Goal: Task Accomplishment & Management: Manage account settings

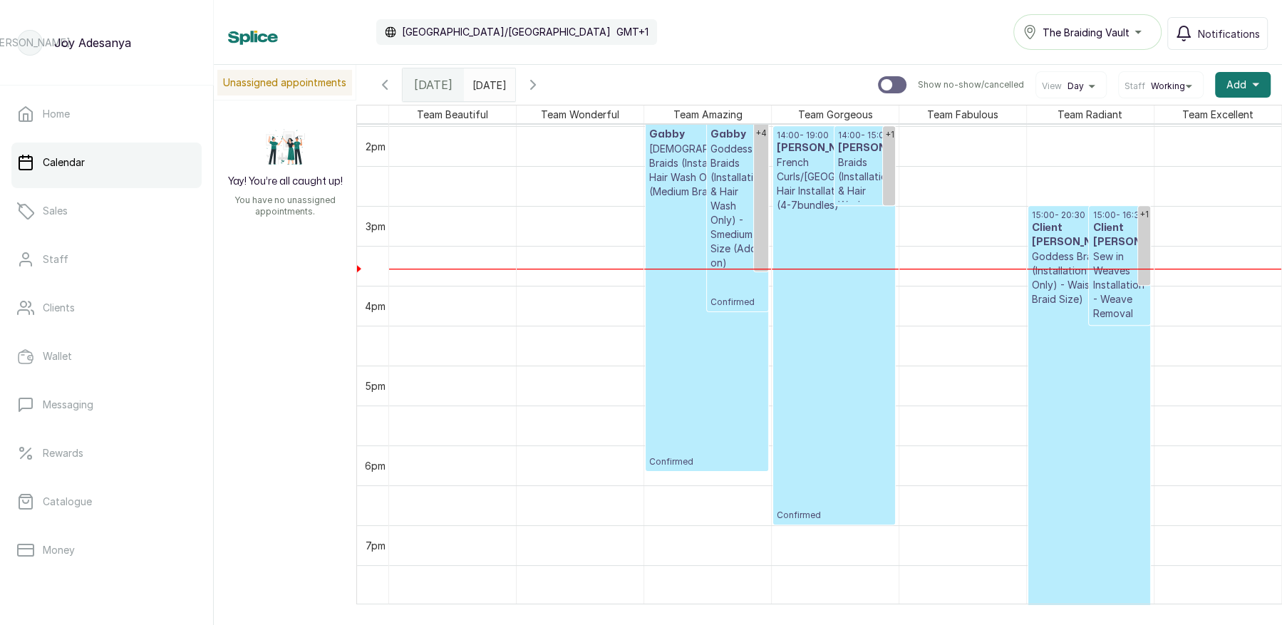
scroll to position [1121, 0]
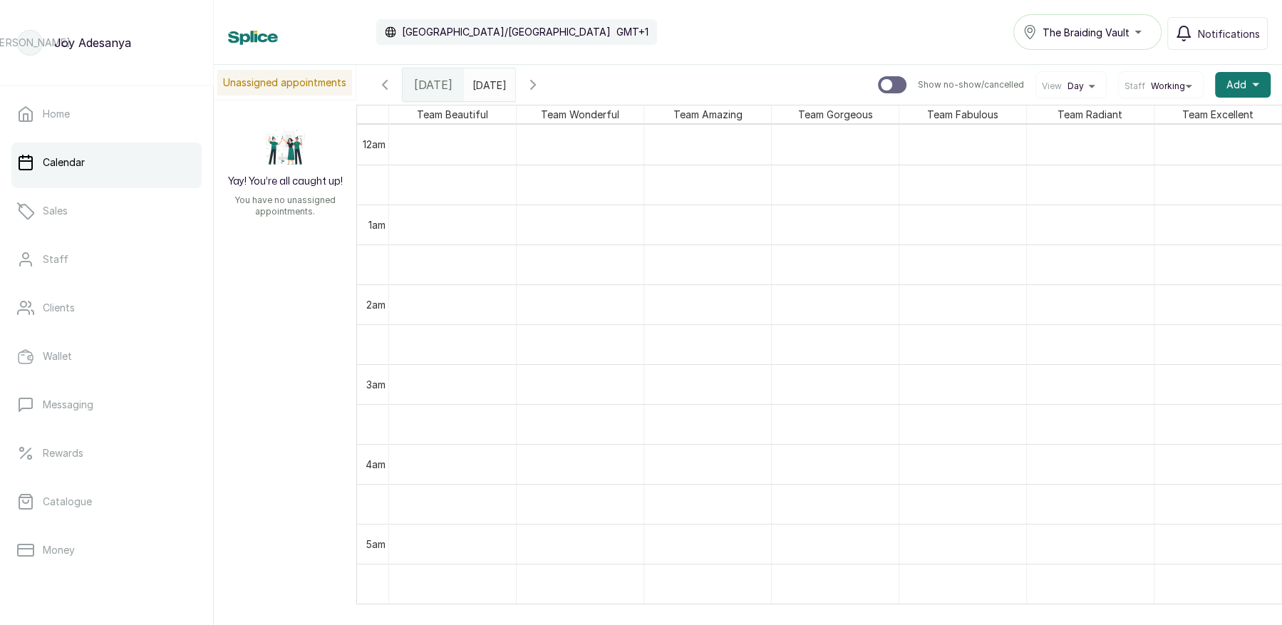
scroll to position [480, 0]
click at [535, 83] on icon "button" at bounding box center [533, 85] width 4 height 9
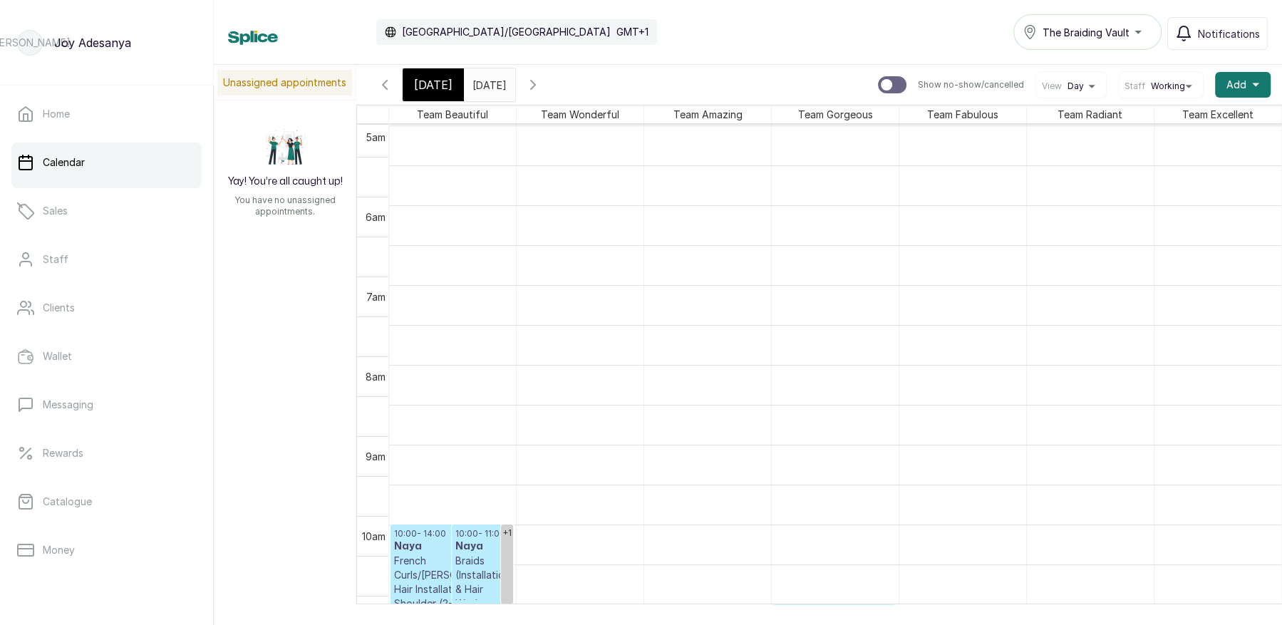
scroll to position [0, 0]
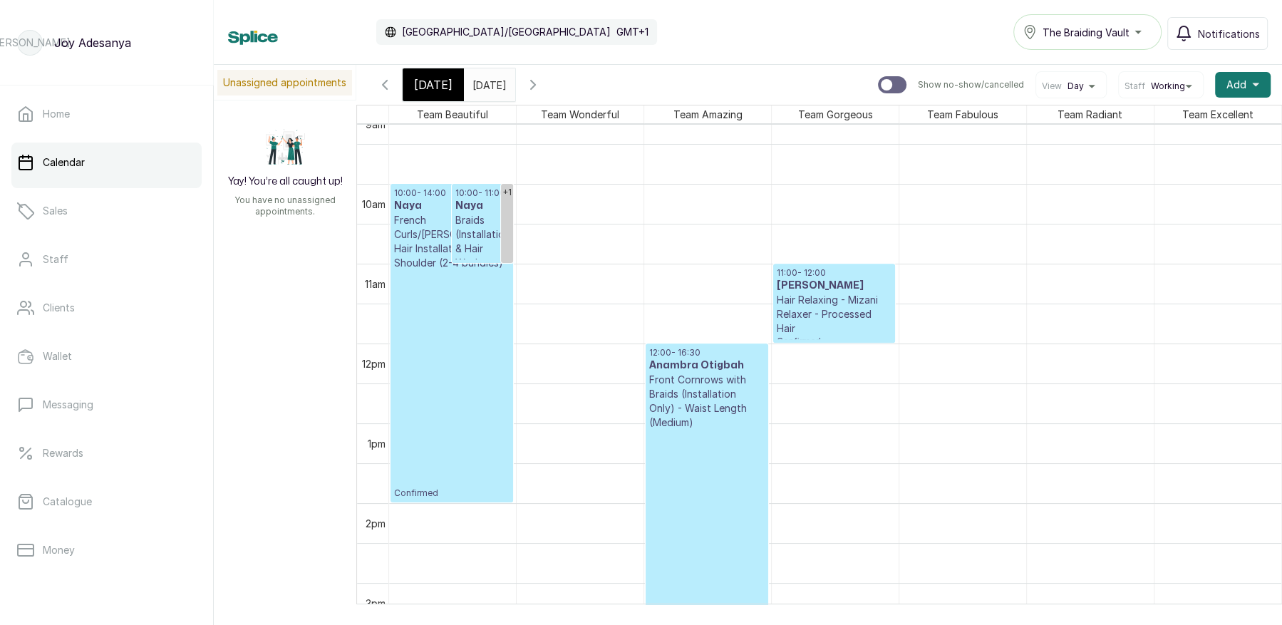
click at [542, 83] on icon "button" at bounding box center [533, 84] width 17 height 17
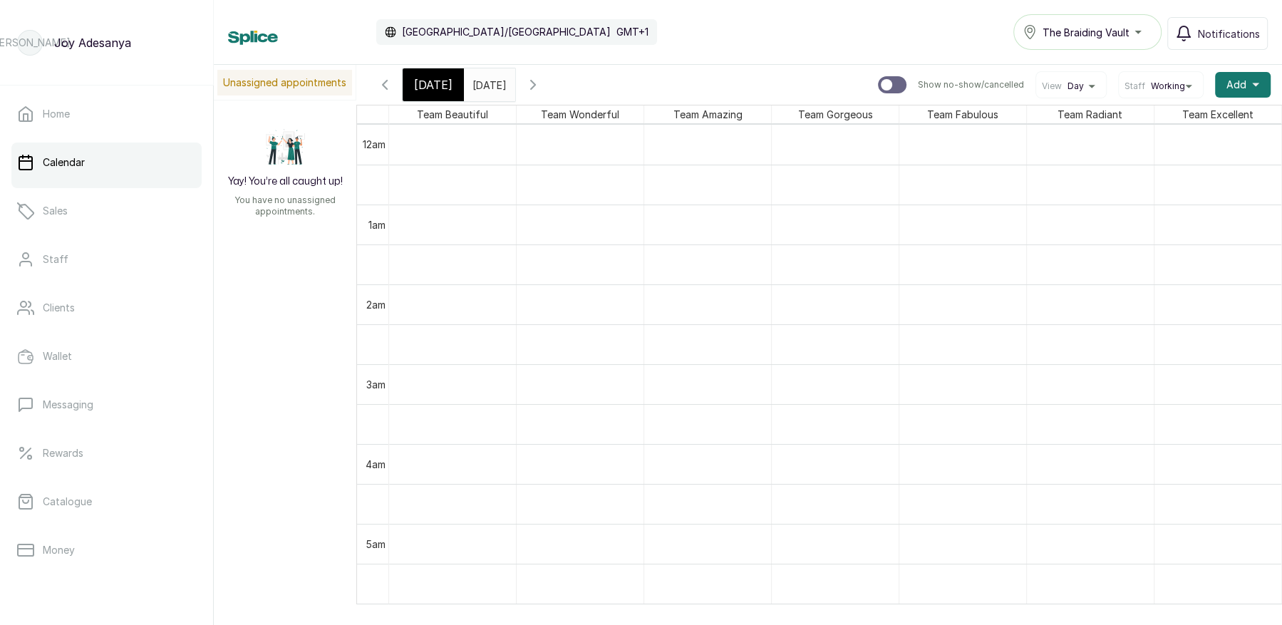
scroll to position [158, 0]
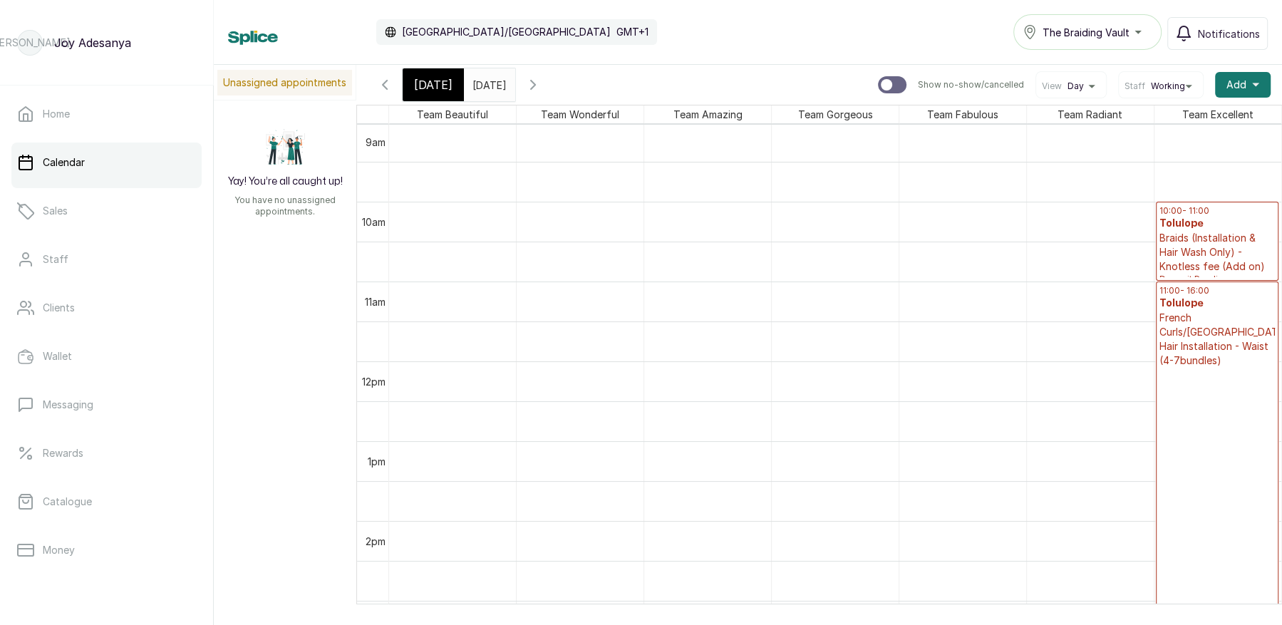
click at [542, 87] on icon "button" at bounding box center [533, 84] width 17 height 17
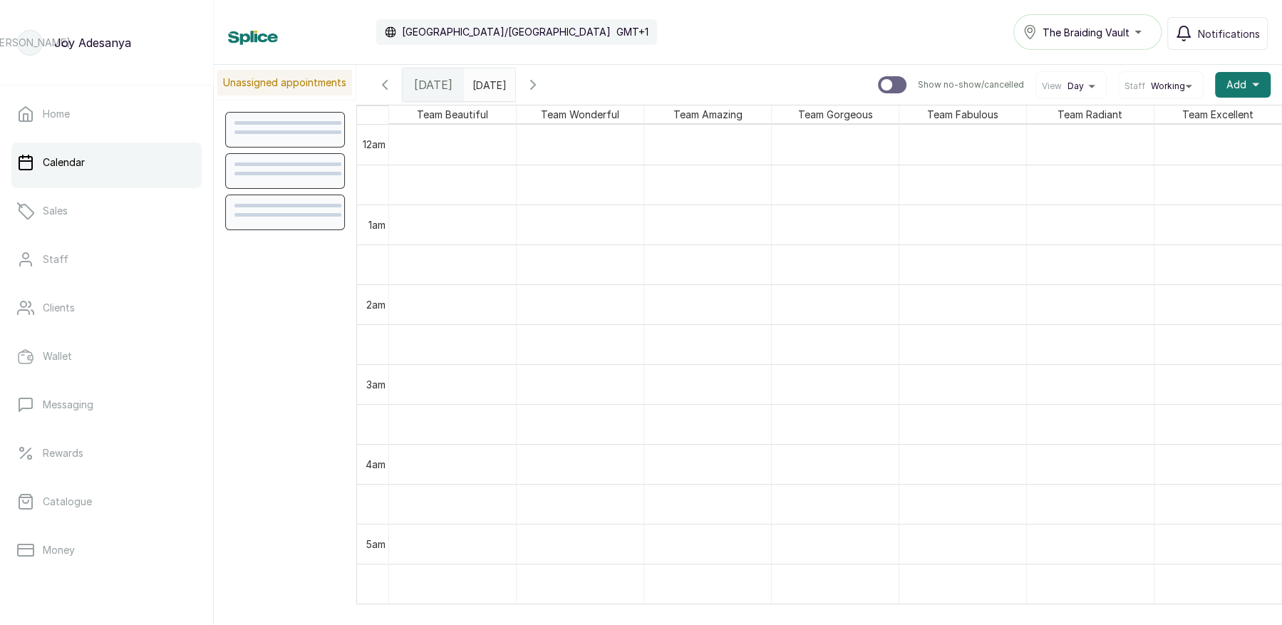
scroll to position [480, 0]
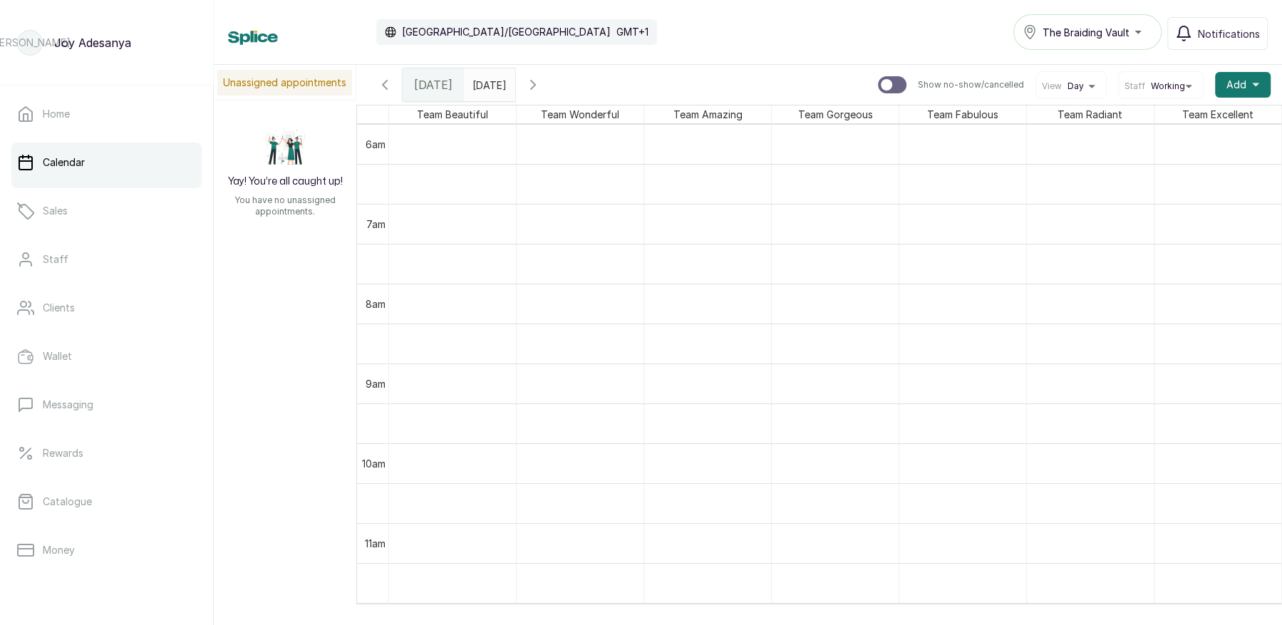
click at [542, 77] on icon "button" at bounding box center [533, 84] width 17 height 17
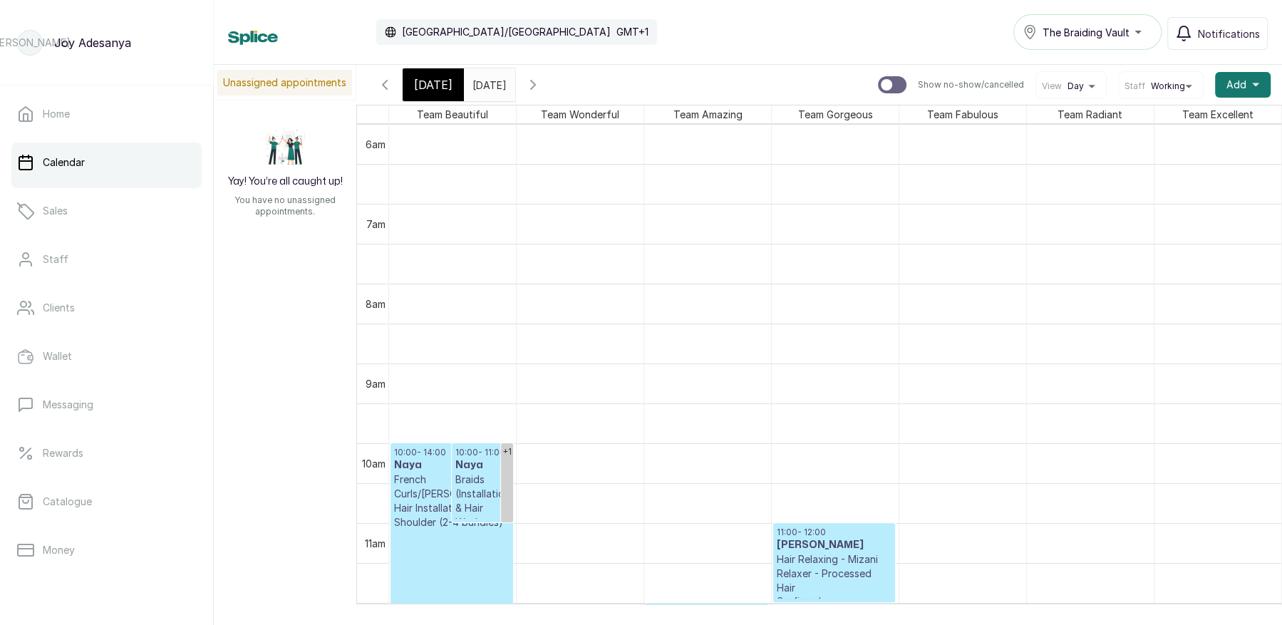
click at [542, 77] on icon "button" at bounding box center [533, 84] width 17 height 17
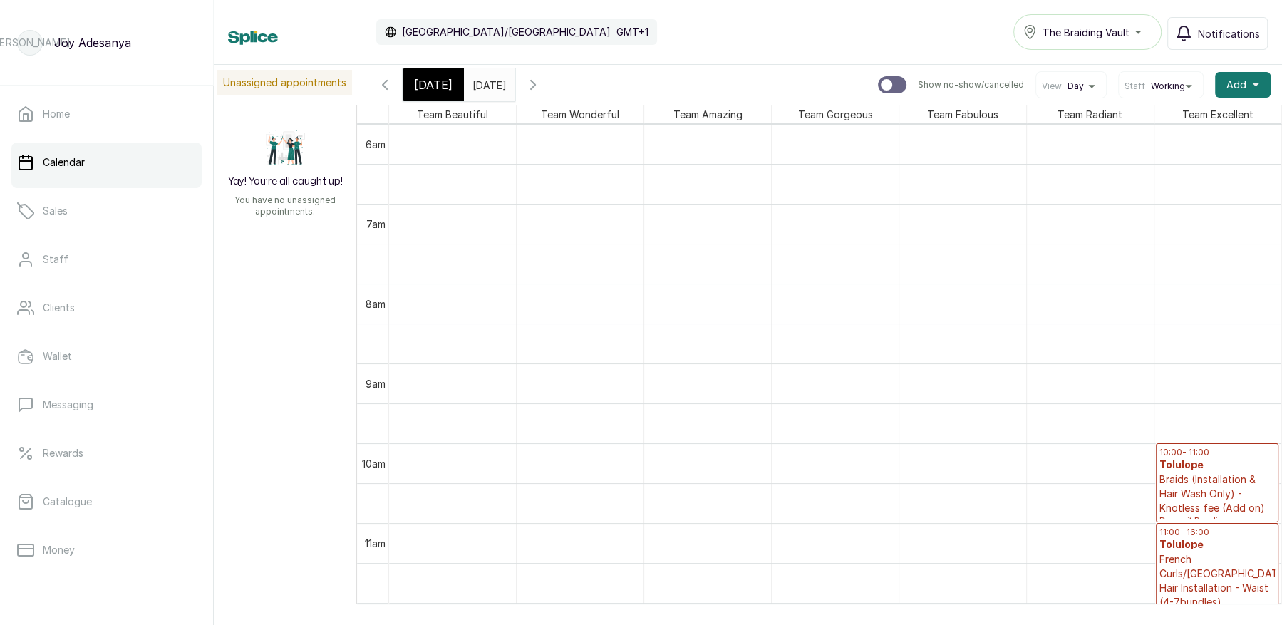
click at [542, 77] on icon "button" at bounding box center [533, 84] width 17 height 17
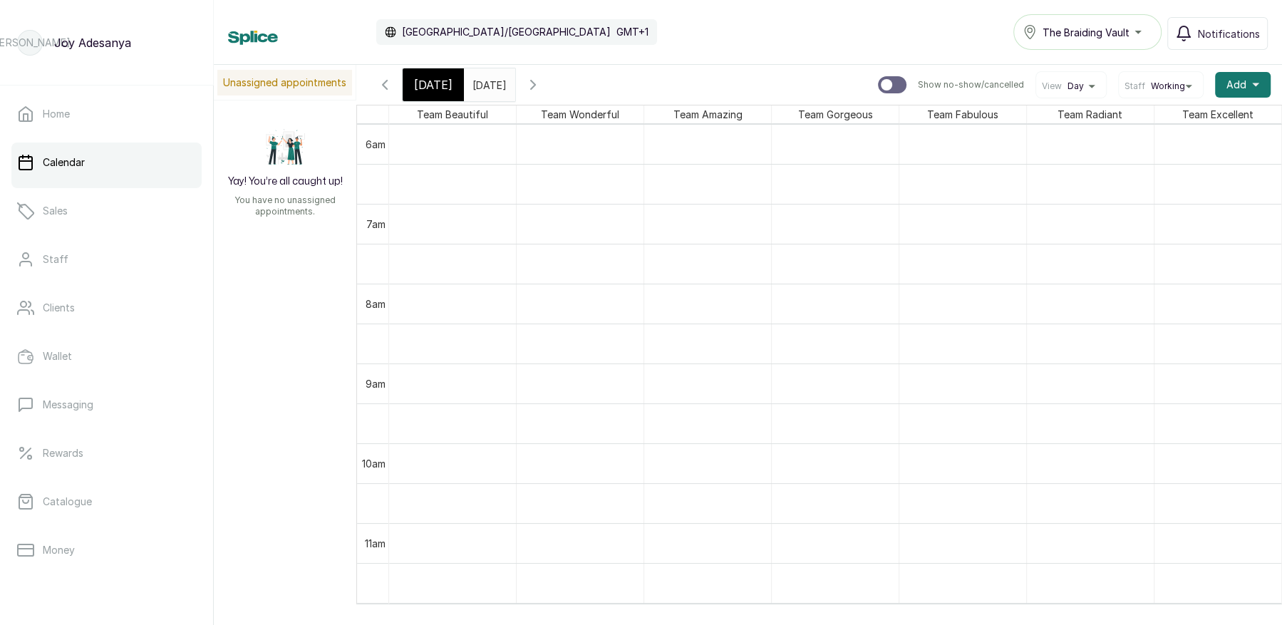
click at [542, 77] on icon "button" at bounding box center [533, 84] width 17 height 17
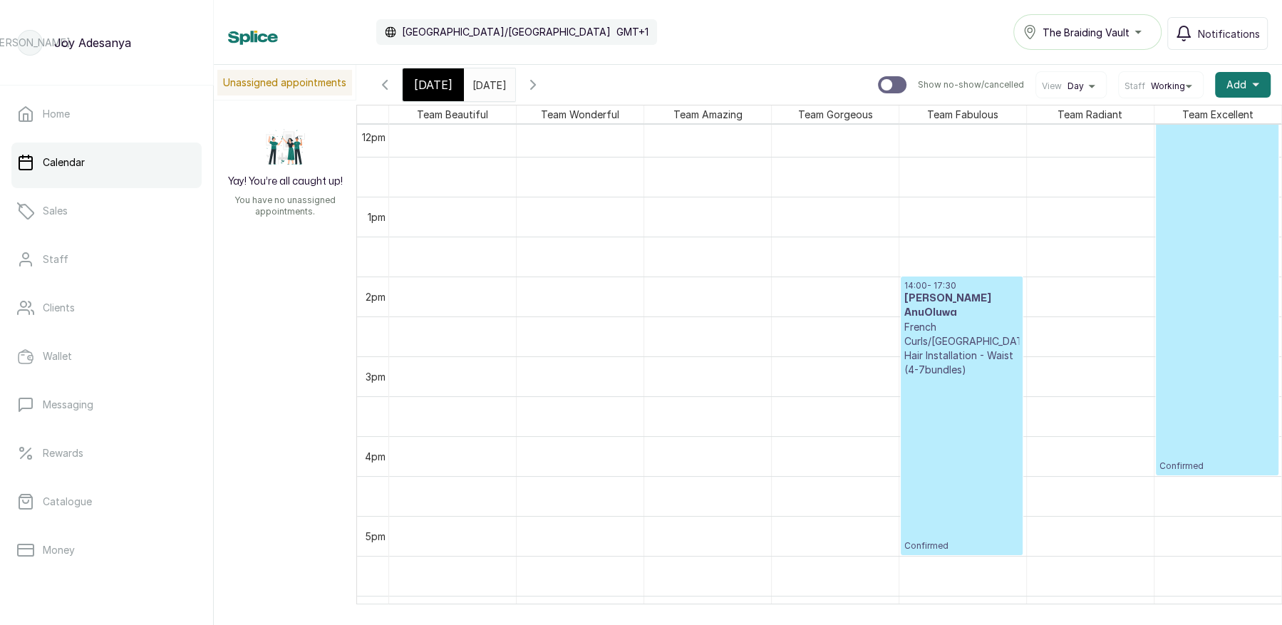
scroll to position [894, 0]
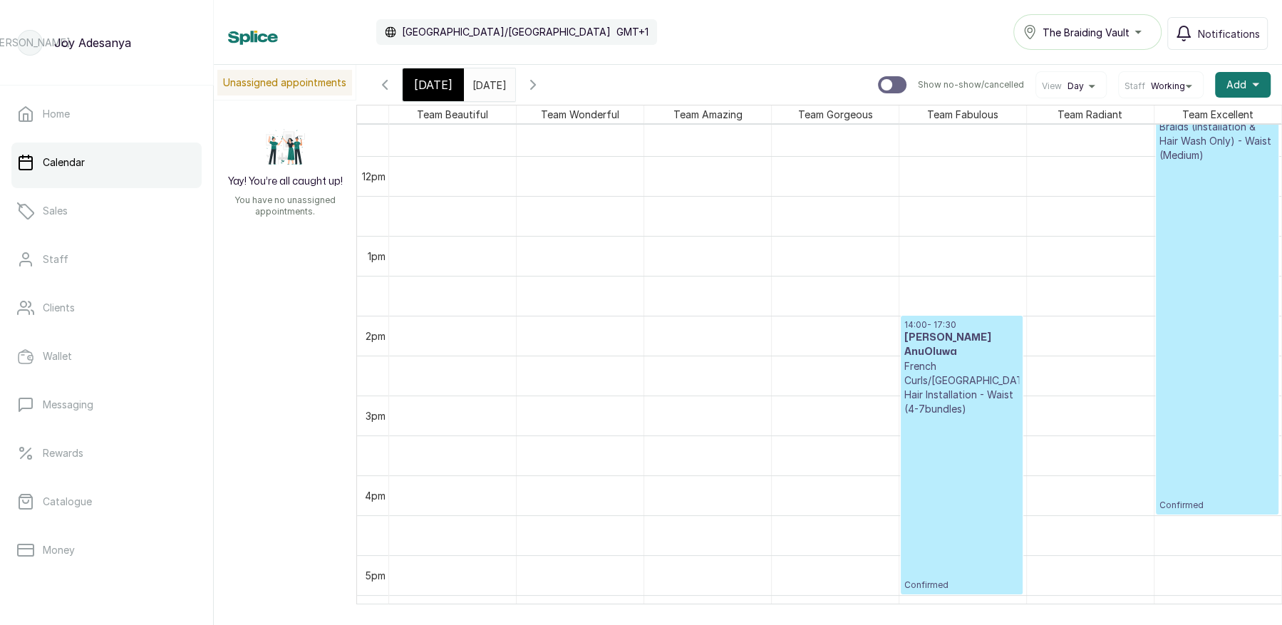
click at [384, 83] on icon "button" at bounding box center [385, 85] width 4 height 9
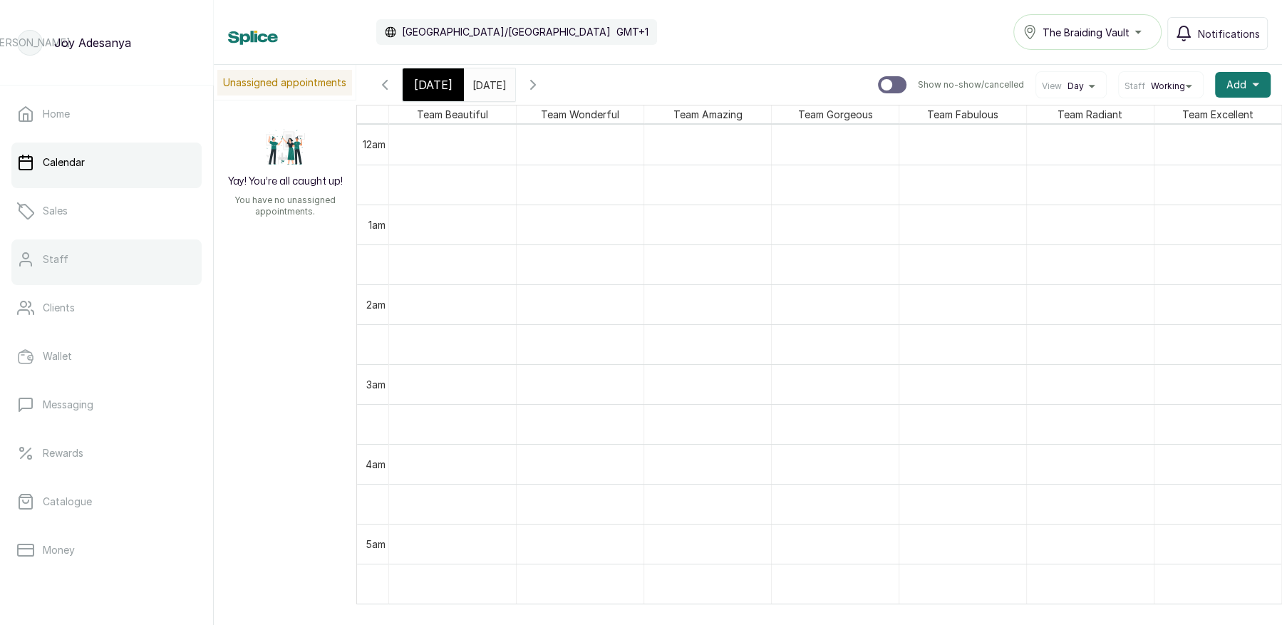
click at [67, 264] on link "Staff" at bounding box center [106, 259] width 190 height 40
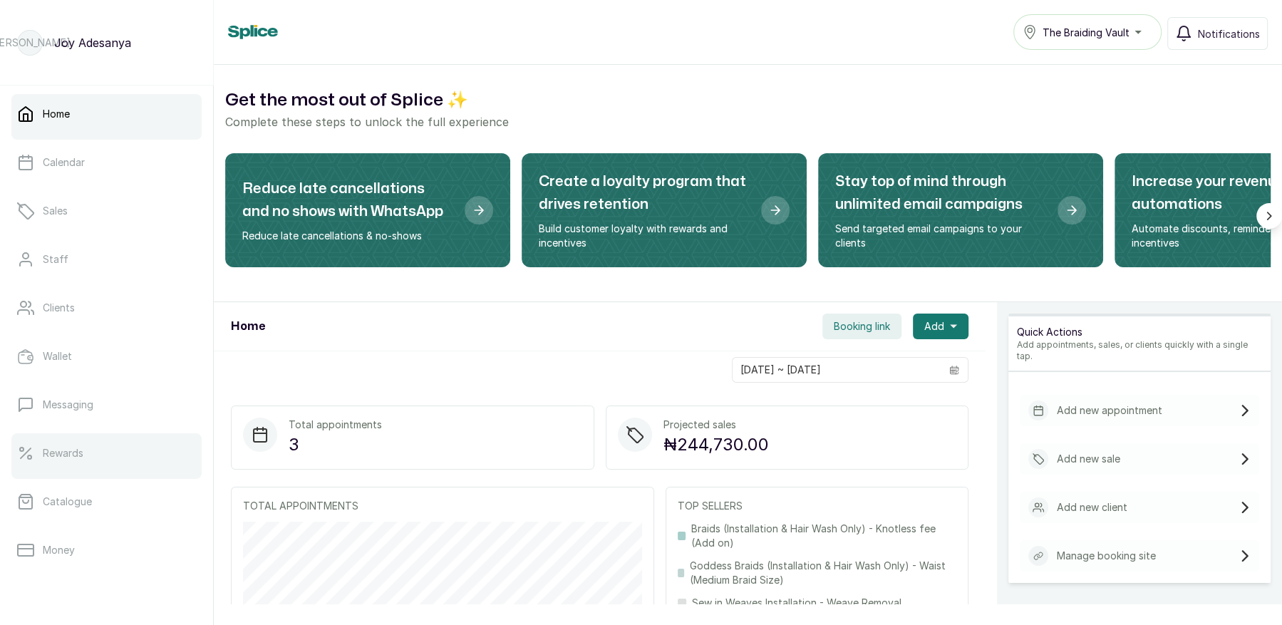
scroll to position [186, 0]
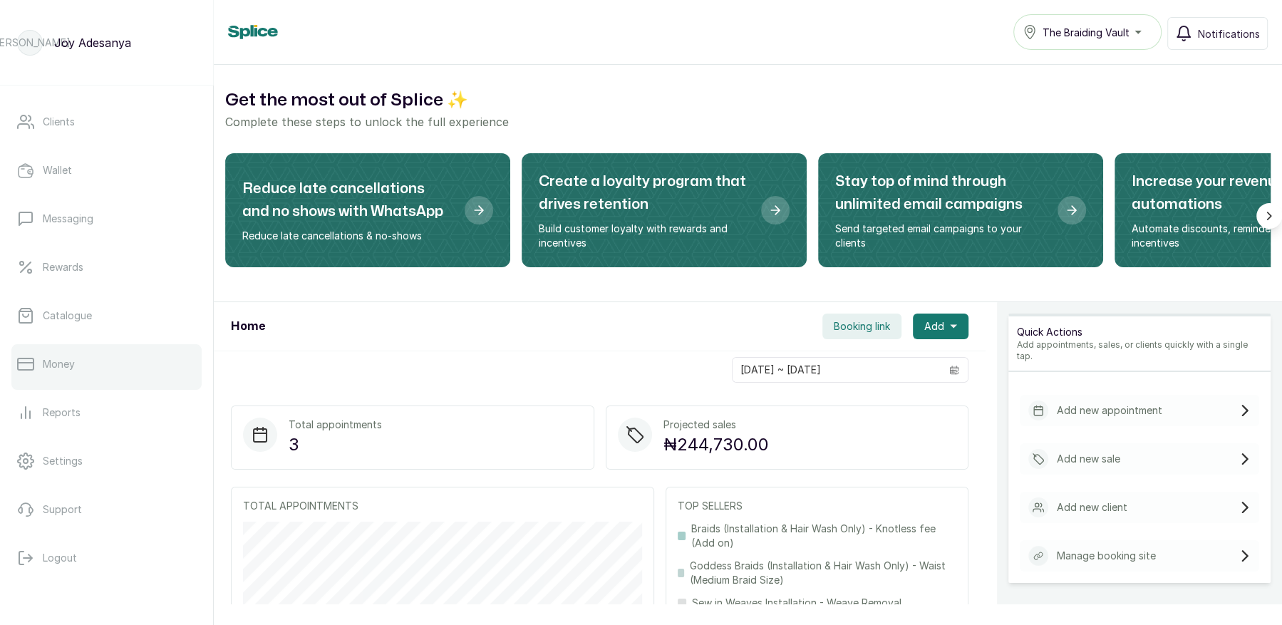
click at [71, 369] on p "Money" at bounding box center [59, 364] width 32 height 14
